Goal: Task Accomplishment & Management: Use online tool/utility

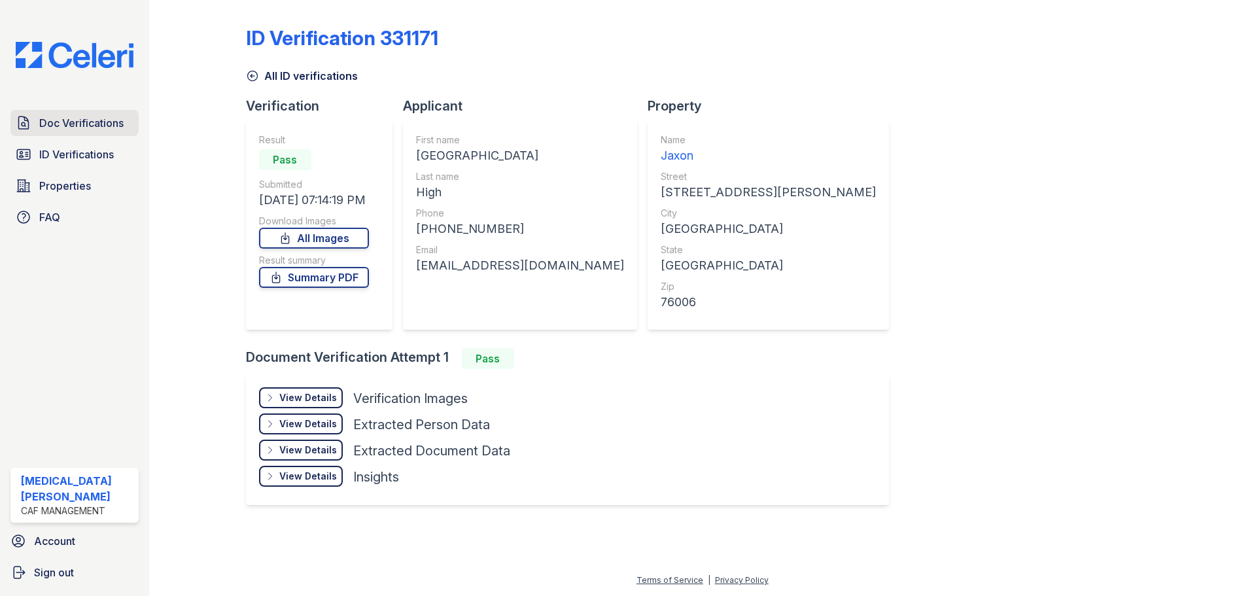
click at [55, 124] on span "Doc Verifications" at bounding box center [81, 123] width 84 height 16
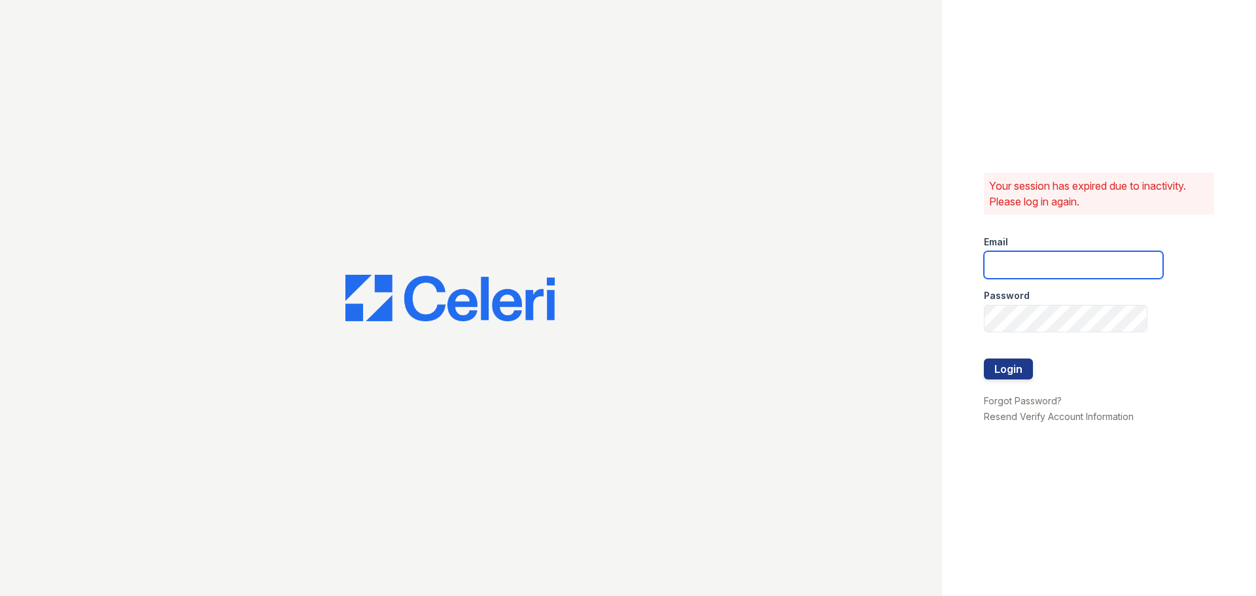
type input "jaxon1@cafmanagement.com"
click at [1013, 371] on button "Login" at bounding box center [1007, 368] width 49 height 21
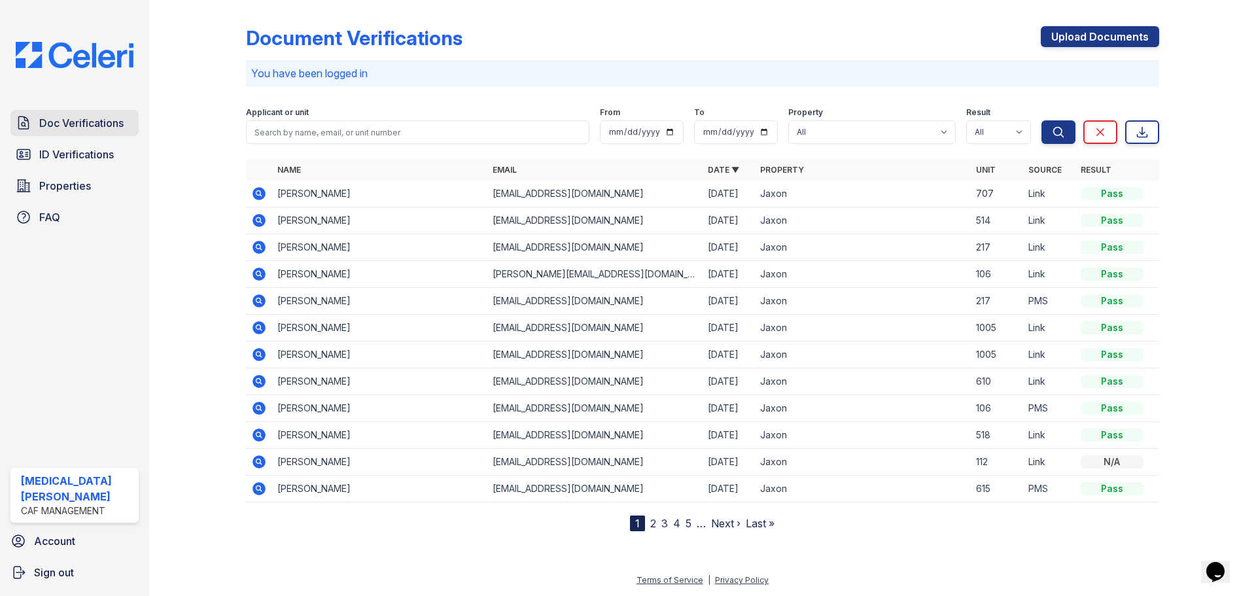
click at [41, 123] on span "Doc Verifications" at bounding box center [81, 123] width 84 height 16
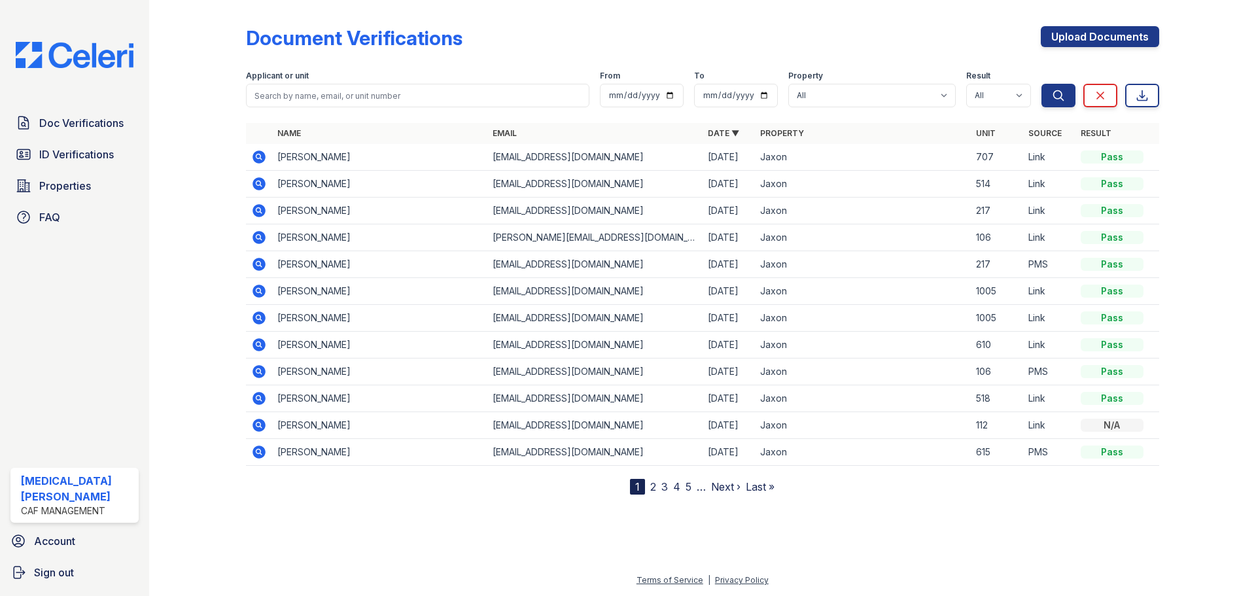
click at [259, 238] on icon at bounding box center [259, 238] width 16 height 16
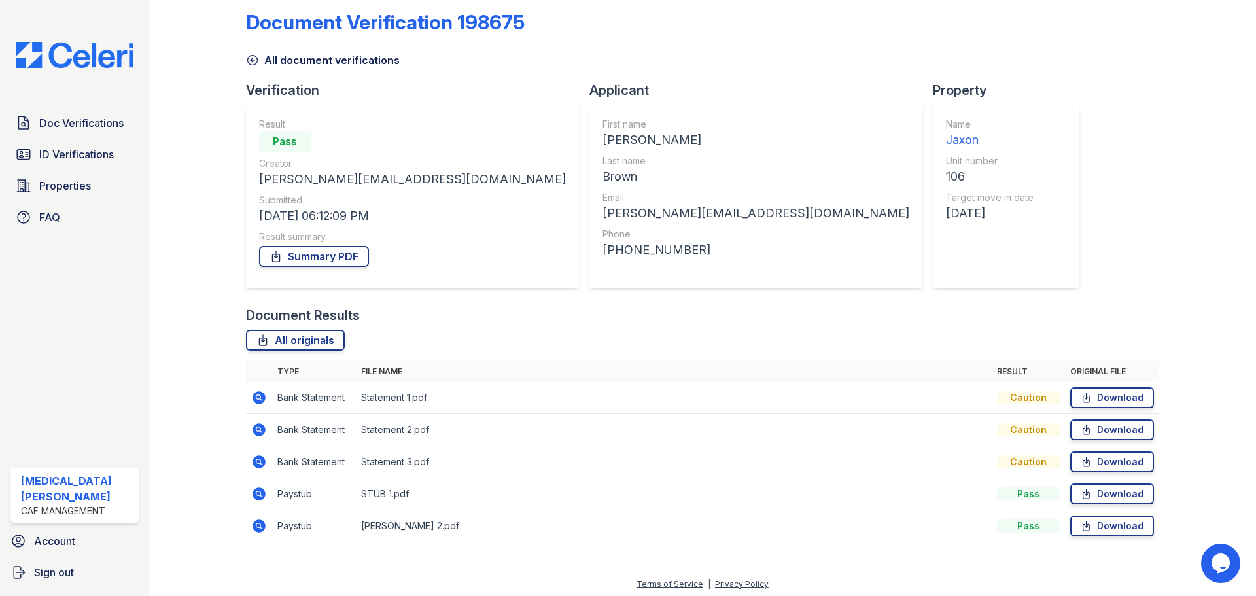
scroll to position [20, 0]
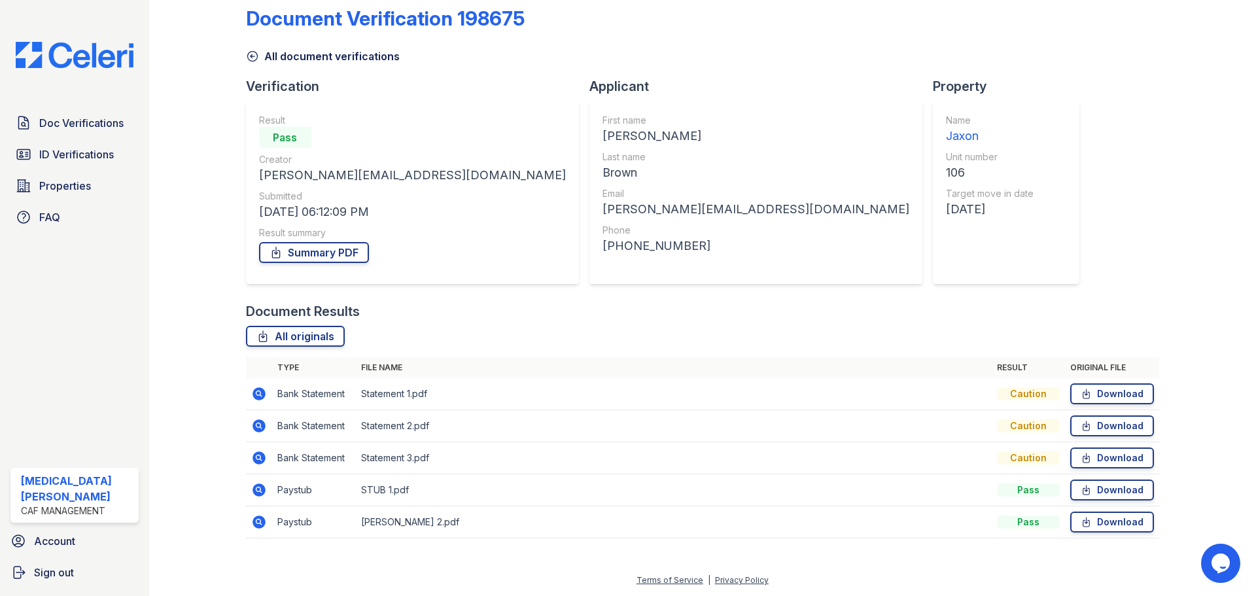
click at [259, 492] on icon at bounding box center [258, 489] width 13 height 13
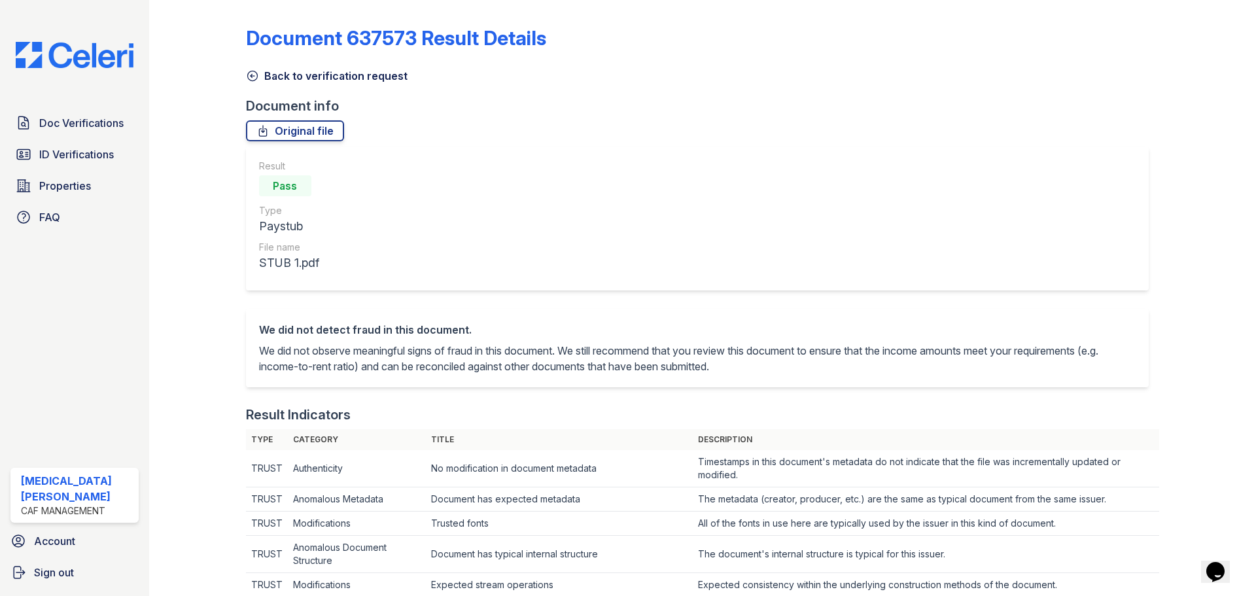
click at [285, 73] on link "Back to verification request" at bounding box center [327, 76] width 162 height 16
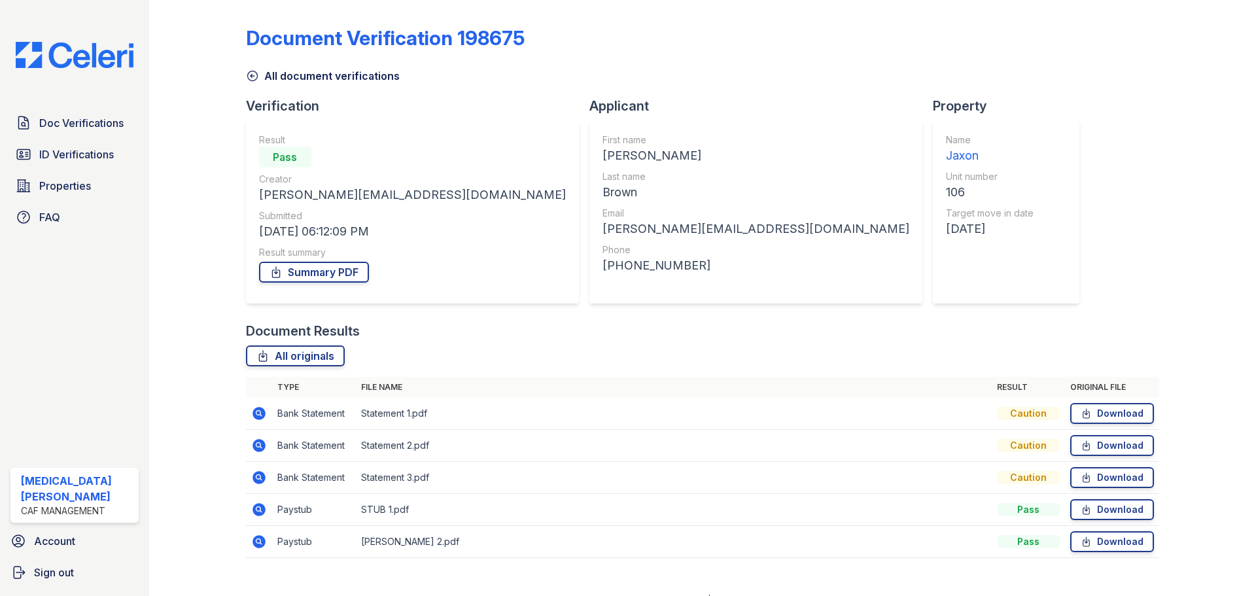
click at [265, 77] on link "All document verifications" at bounding box center [323, 76] width 154 height 16
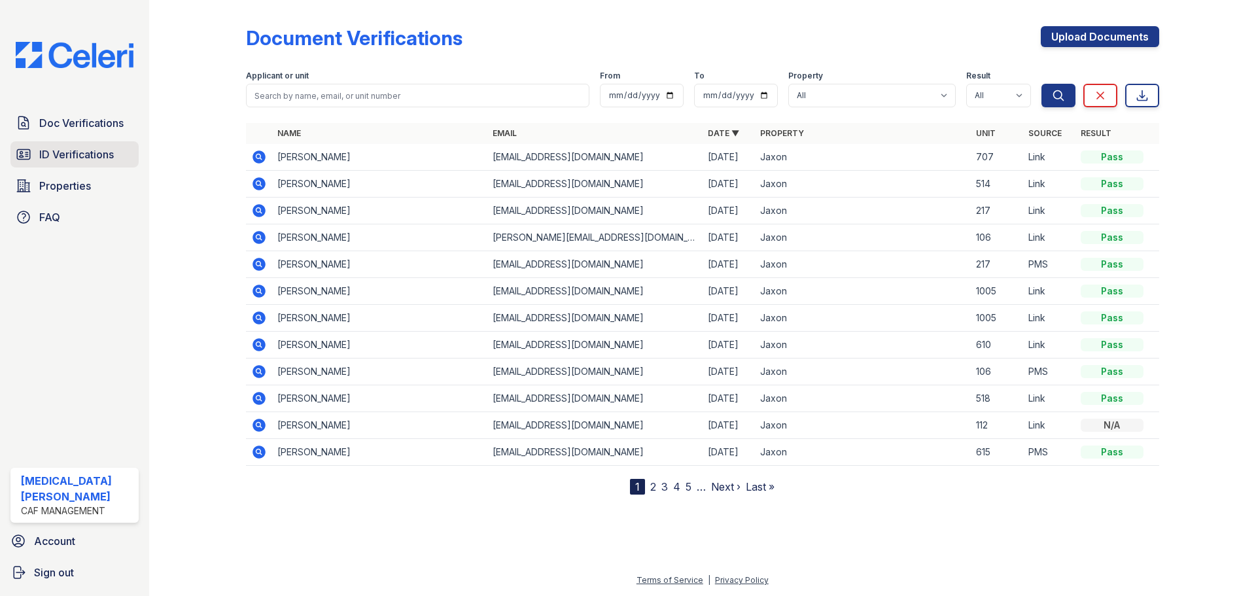
click at [68, 160] on span "ID Verifications" at bounding box center [76, 154] width 75 height 16
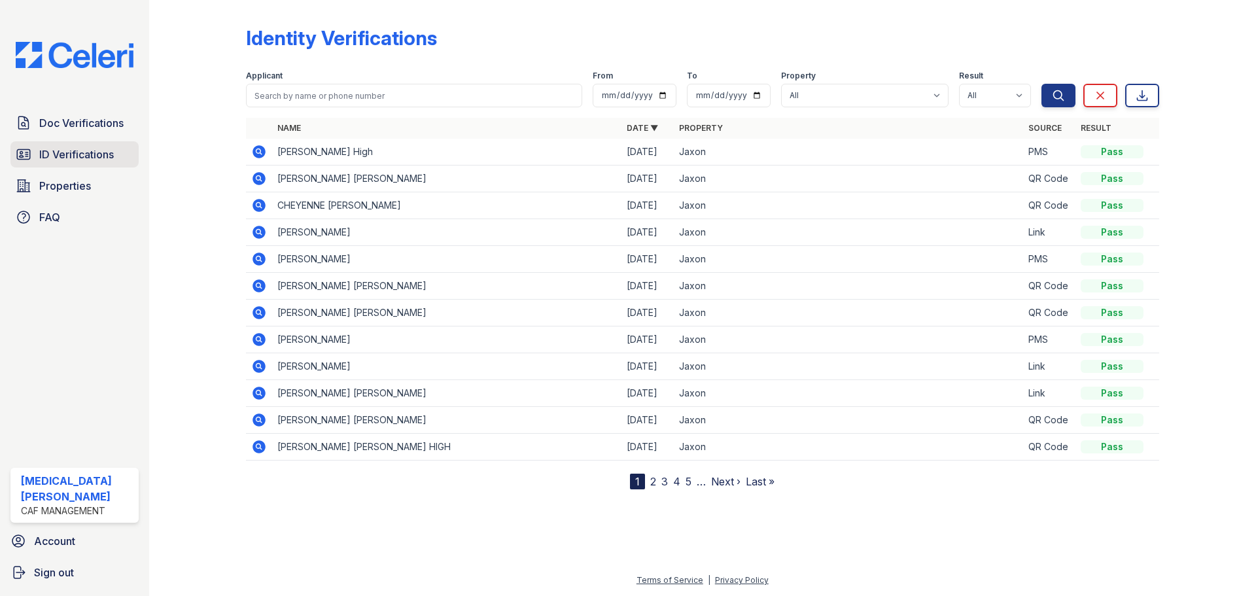
click at [95, 154] on span "ID Verifications" at bounding box center [76, 154] width 75 height 16
click at [213, 88] on div at bounding box center [208, 247] width 76 height 484
click at [69, 158] on span "ID Verifications" at bounding box center [76, 154] width 75 height 16
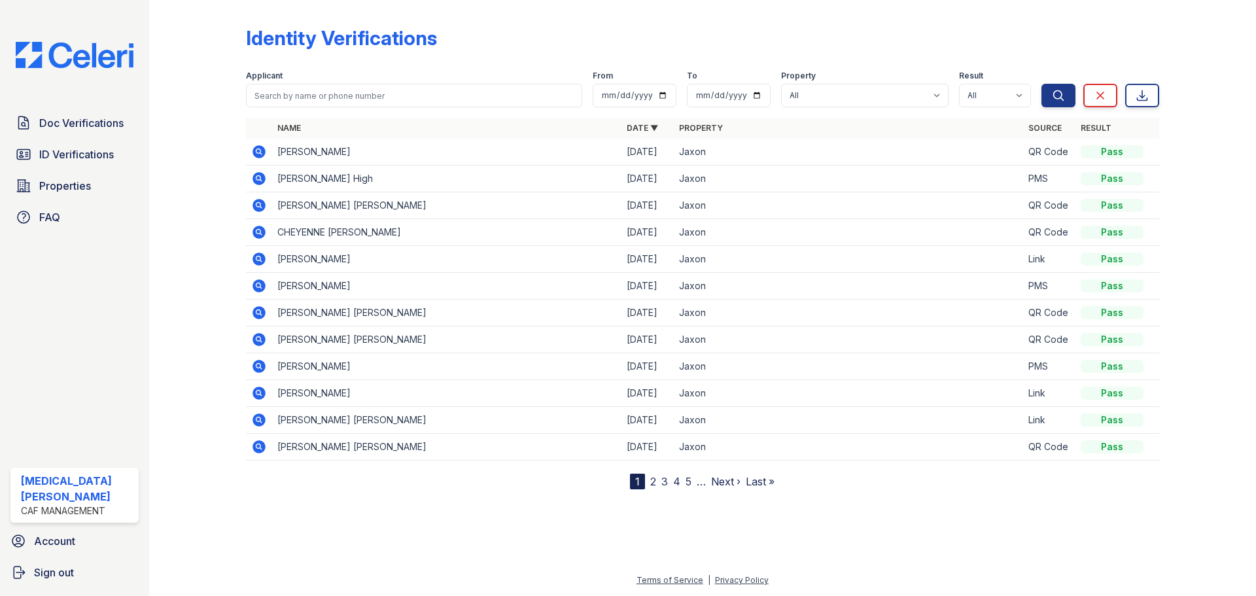
click at [265, 153] on icon at bounding box center [258, 151] width 13 height 13
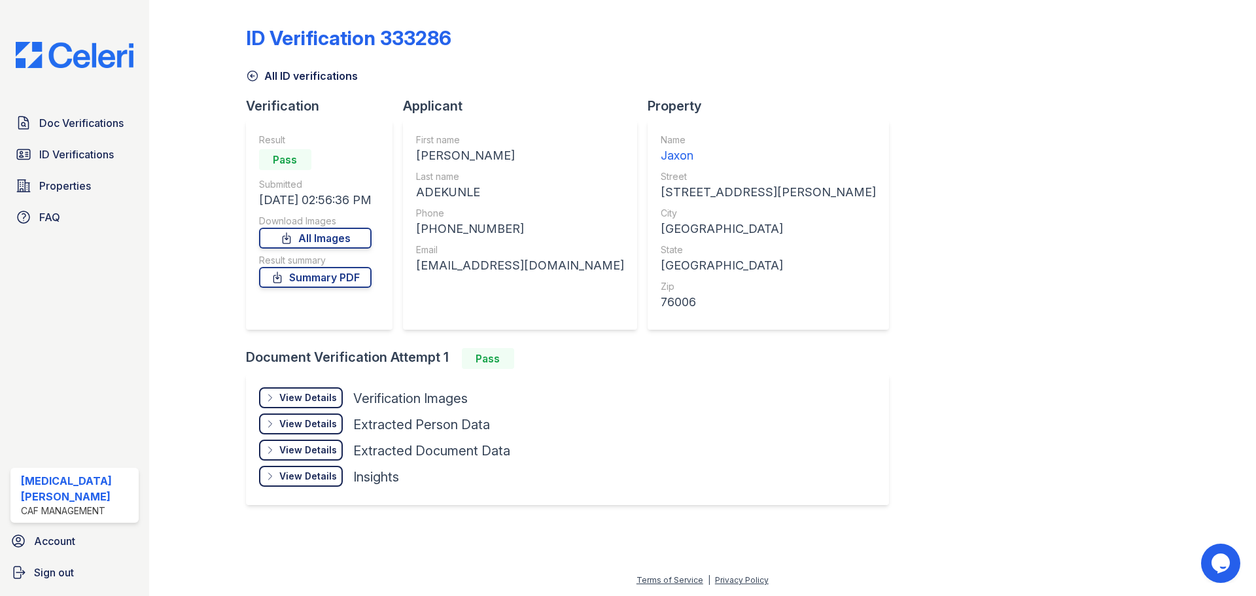
click at [431, 154] on div "[PERSON_NAME]" at bounding box center [520, 155] width 208 height 18
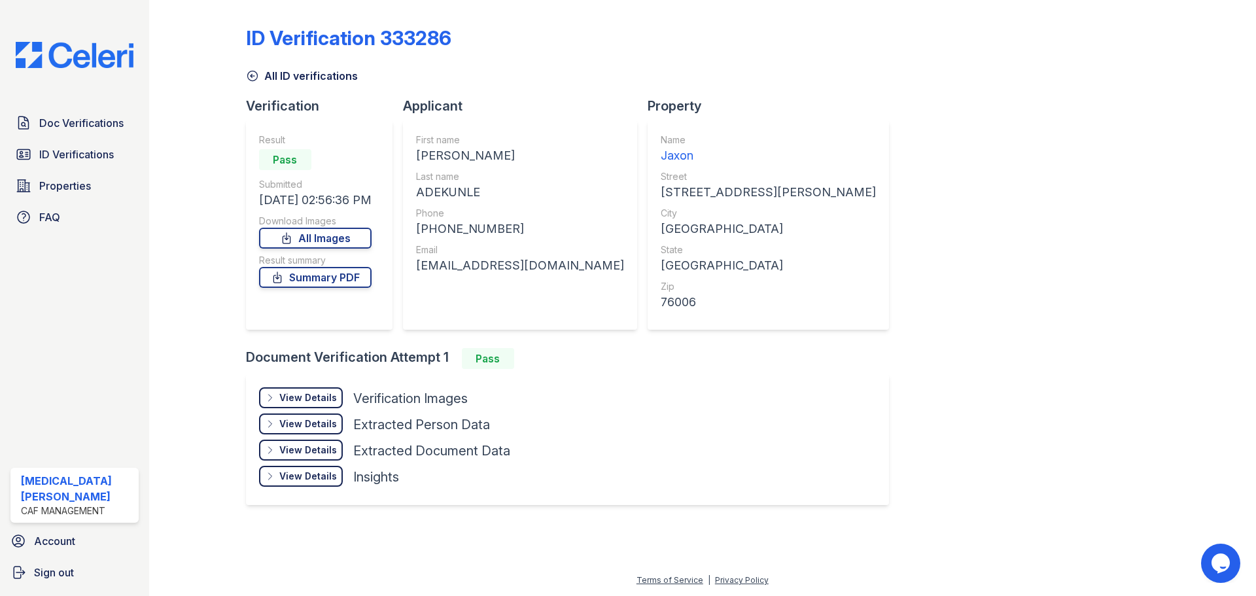
click at [471, 194] on div "ADEKUNLE" at bounding box center [520, 192] width 208 height 18
click at [470, 192] on div "ADEKUNLE" at bounding box center [520, 192] width 208 height 18
click at [455, 190] on div "ADEKUNLE" at bounding box center [520, 192] width 208 height 18
click at [455, 191] on div "ADEKUNLE" at bounding box center [520, 192] width 208 height 18
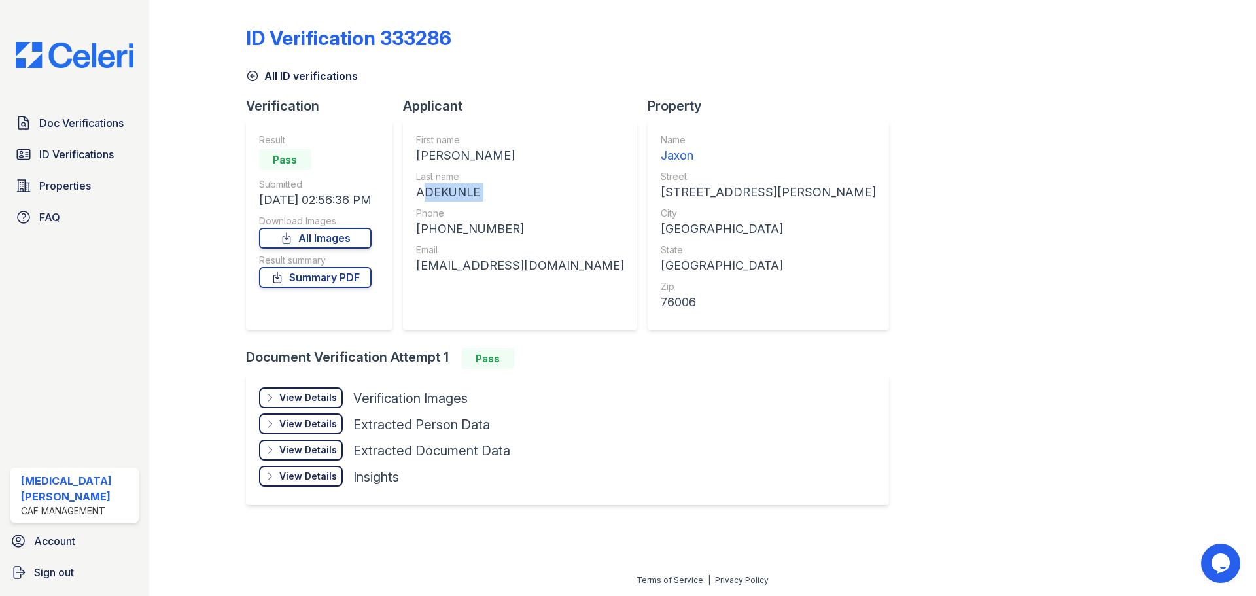
copy div "ADEKUNLE"
click at [461, 228] on div "[PHONE_NUMBER]" at bounding box center [520, 229] width 208 height 18
copy div "13144068940"
click at [500, 263] on div "[EMAIL_ADDRESS][DOMAIN_NAME]" at bounding box center [520, 265] width 208 height 18
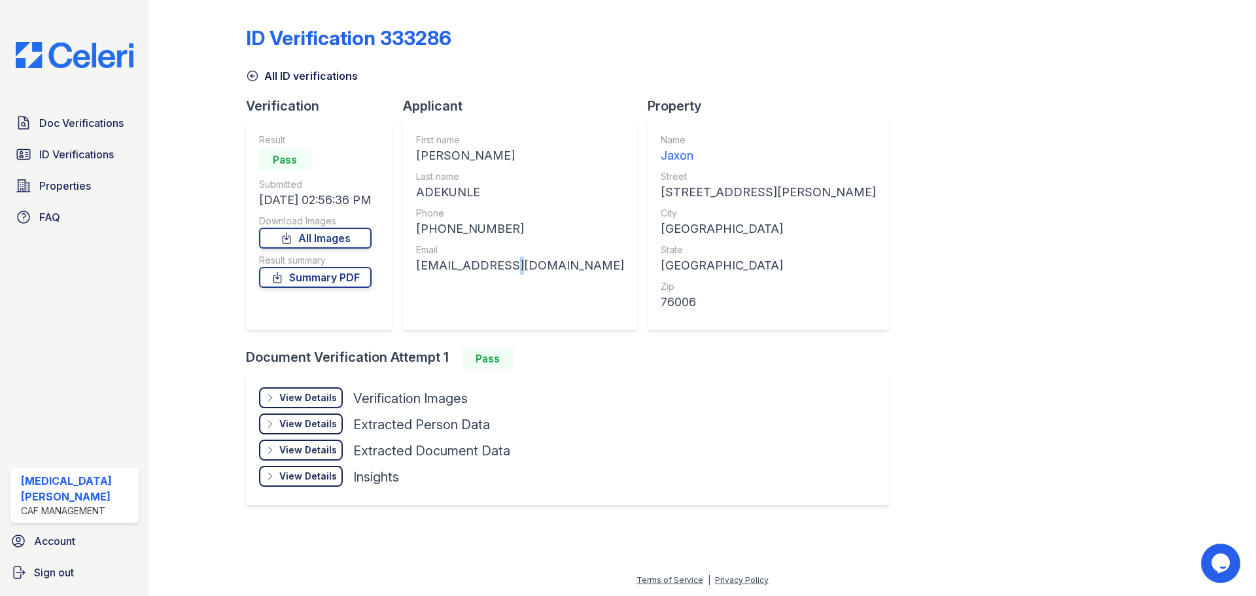
click at [500, 263] on div "[EMAIL_ADDRESS][DOMAIN_NAME]" at bounding box center [520, 265] width 208 height 18
click at [499, 263] on div "[EMAIL_ADDRESS][DOMAIN_NAME]" at bounding box center [520, 265] width 208 height 18
copy div "[EMAIL_ADDRESS][DOMAIN_NAME]"
